Goal: Information Seeking & Learning: Learn about a topic

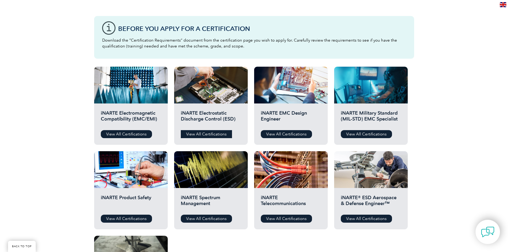
scroll to position [133, 0]
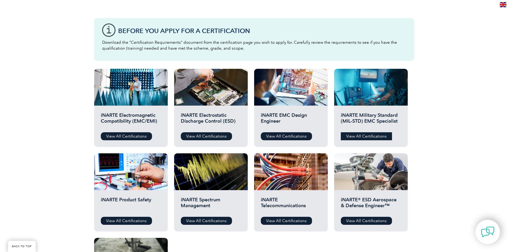
click at [367, 134] on link "View All Certifications" at bounding box center [366, 136] width 51 height 8
click at [112, 31] on div "Before You Apply For a Certification Download the “Certification Requirements” …" at bounding box center [254, 39] width 320 height 43
click at [177, 39] on div "Before You Apply For a Certification Download the “Certification Requirements” …" at bounding box center [254, 39] width 320 height 43
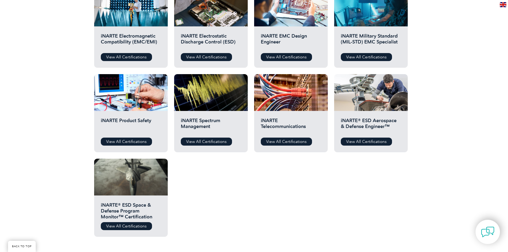
scroll to position [213, 0]
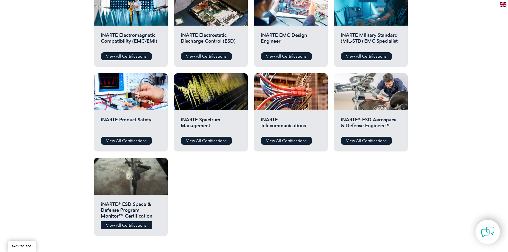
click at [129, 224] on link "View All Certifications" at bounding box center [126, 225] width 51 height 8
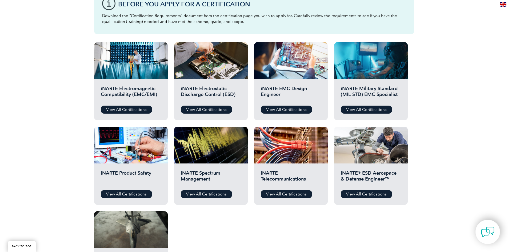
scroll to position [107, 0]
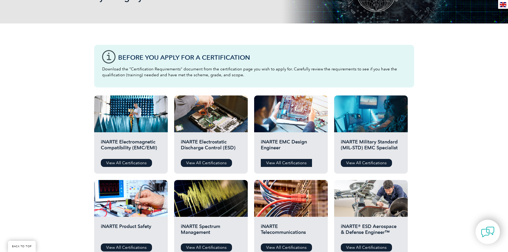
click at [302, 163] on link "View All Certifications" at bounding box center [286, 163] width 51 height 8
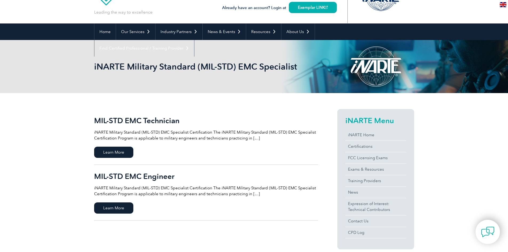
scroll to position [53, 0]
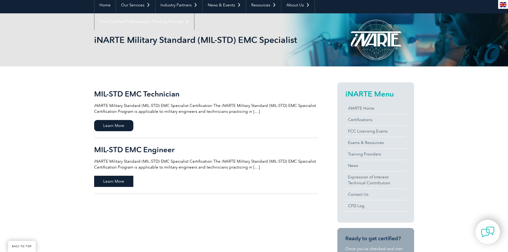
click at [119, 182] on span "Learn More" at bounding box center [113, 181] width 39 height 11
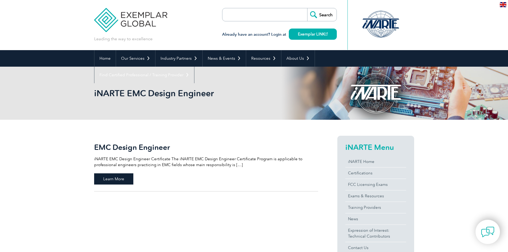
click at [122, 174] on span "Learn More" at bounding box center [113, 178] width 39 height 11
click at [236, 164] on p "iNARTE EMC Design Engineer Certificate The iNARTE EMC Design Engineer Certifica…" at bounding box center [206, 162] width 224 height 12
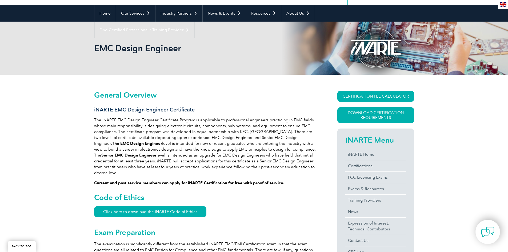
scroll to position [107, 0]
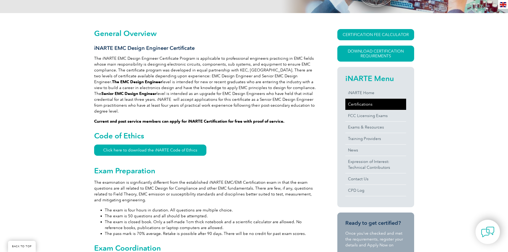
click at [373, 103] on link "Certifications" at bounding box center [375, 104] width 61 height 11
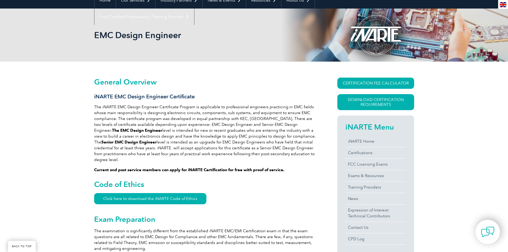
scroll to position [53, 0]
